Goal: Use online tool/utility: Utilize a website feature to perform a specific function

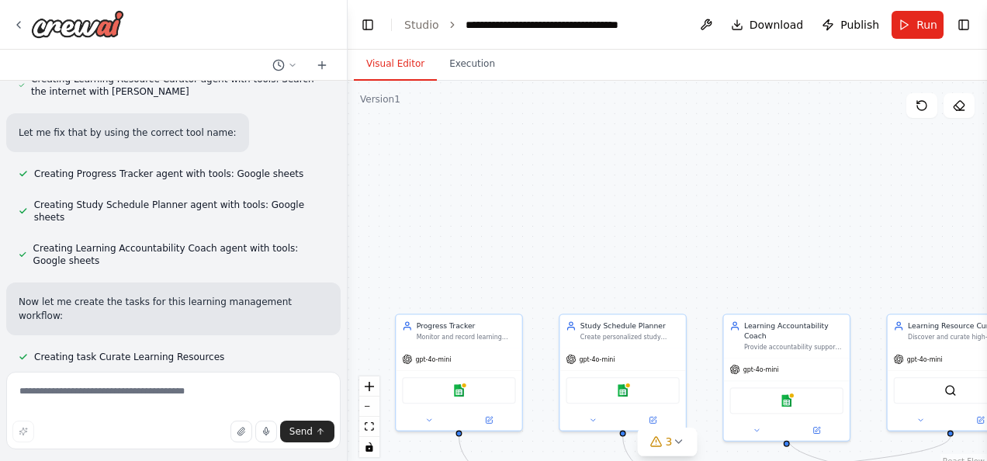
drag, startPoint x: 545, startPoint y: 124, endPoint x: 639, endPoint y: 168, distance: 102.7
click at [656, 181] on div ".deletable-edge-delete-btn { width: 20px; height: 20px; border: 0px solid #ffff…" at bounding box center [667, 275] width 639 height 388
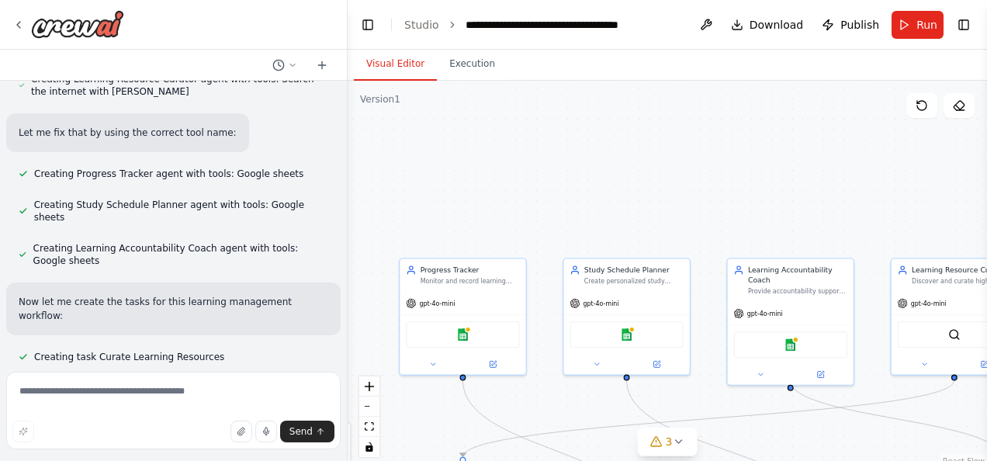
drag, startPoint x: 615, startPoint y: 151, endPoint x: 566, endPoint y: 113, distance: 62.5
click at [585, 128] on div ".deletable-edge-delete-btn { width: 20px; height: 20px; border: 0px solid #ffff…" at bounding box center [667, 275] width 639 height 388
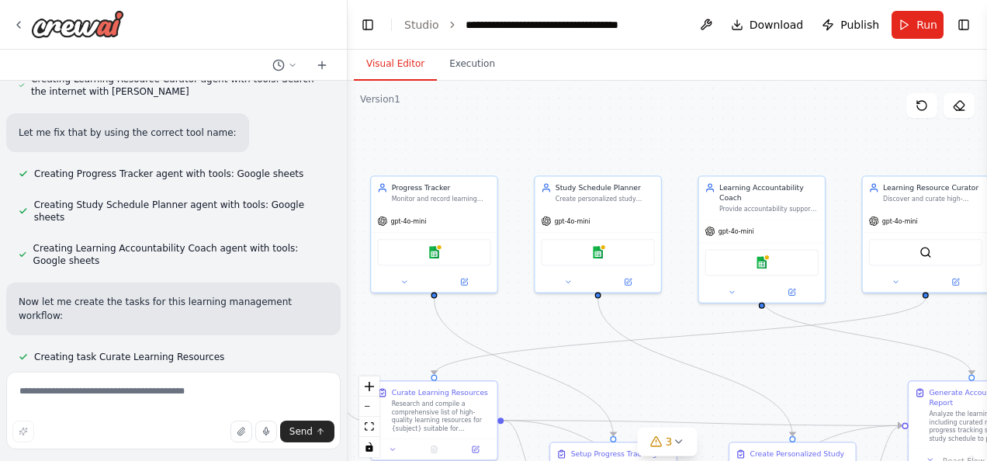
drag, startPoint x: 564, startPoint y: 132, endPoint x: 566, endPoint y: 71, distance: 60.5
click at [566, 71] on div "Visual Editor Execution Version 1 Show Tools Hide Agents .deletable-edge-delete…" at bounding box center [667, 255] width 639 height 411
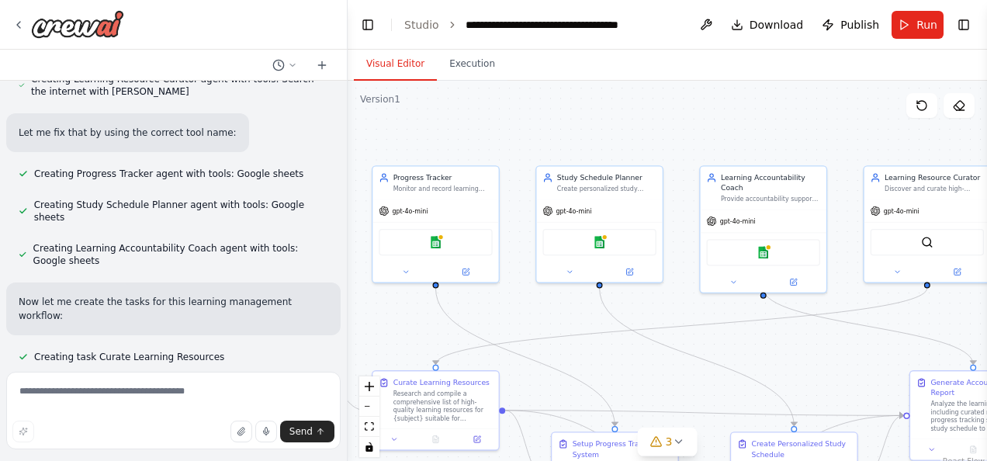
drag, startPoint x: 507, startPoint y: 143, endPoint x: 517, endPoint y: 110, distance: 33.9
click at [517, 110] on div ".deletable-edge-delete-btn { width: 20px; height: 20px; border: 0px solid #ffff…" at bounding box center [667, 275] width 639 height 388
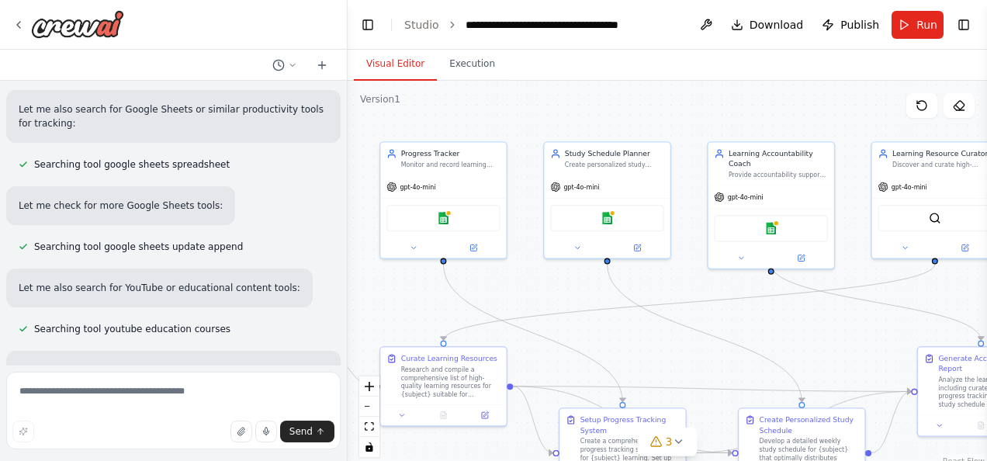
scroll to position [338, 0]
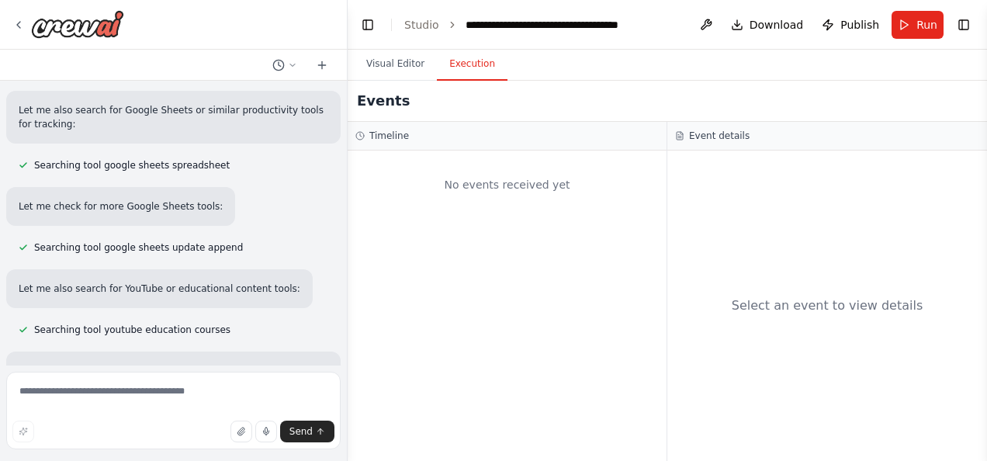
click at [471, 78] on button "Execution" at bounding box center [472, 64] width 71 height 33
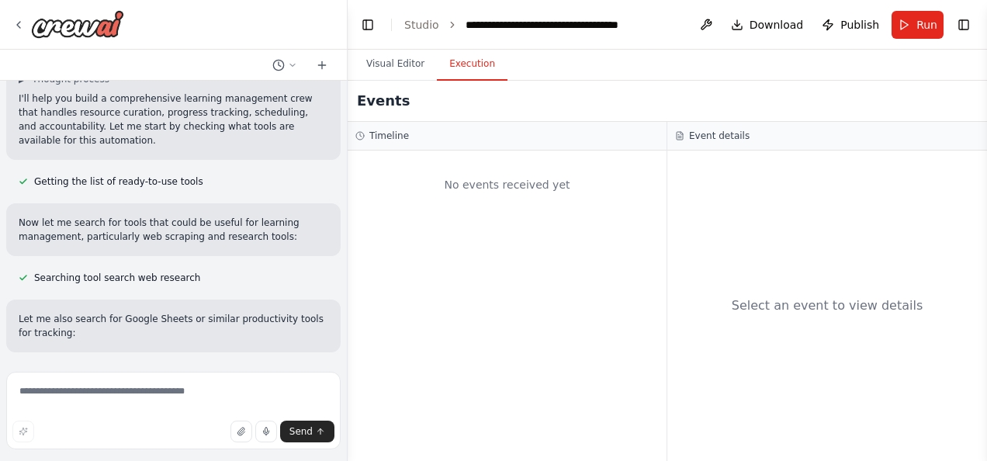
scroll to position [128, 0]
click at [406, 19] on link "Studio" at bounding box center [421, 25] width 35 height 12
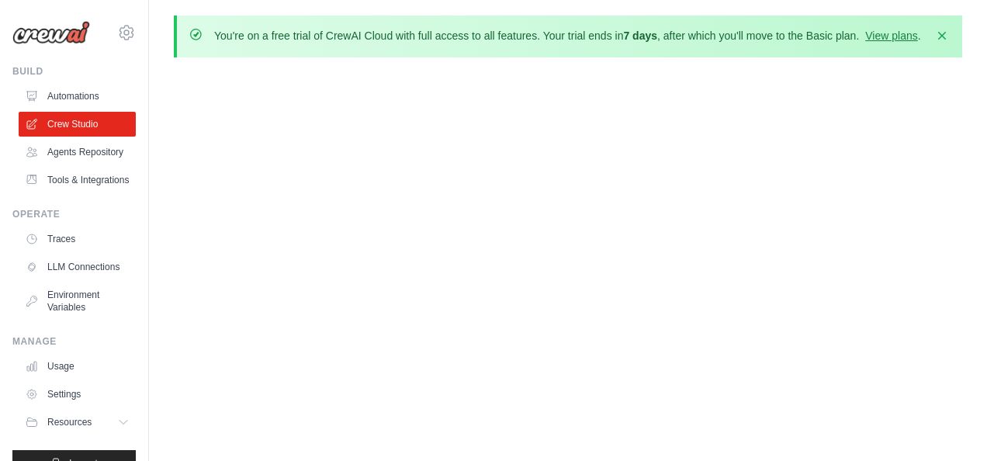
click at [374, 29] on p "You're on a free trial of CrewAI Cloud with full access to all features. Your t…" at bounding box center [567, 36] width 707 height 16
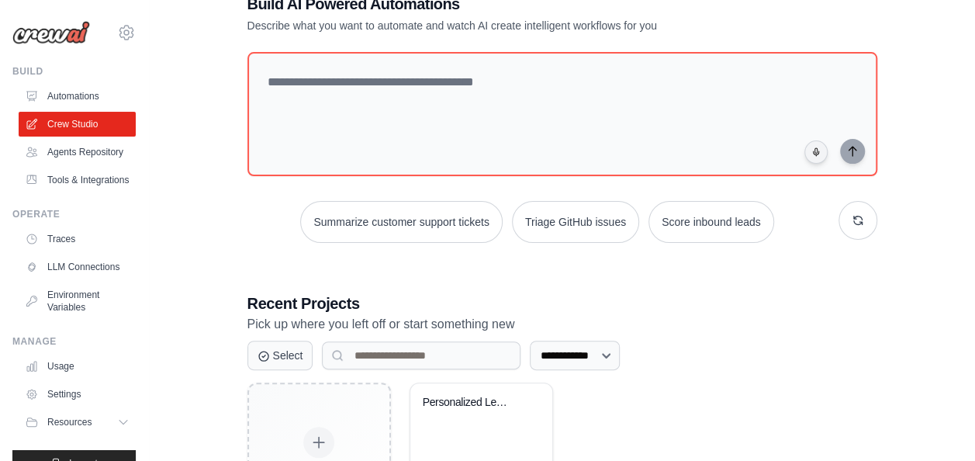
scroll to position [231, 0]
